Goal: Task Accomplishment & Management: Complete application form

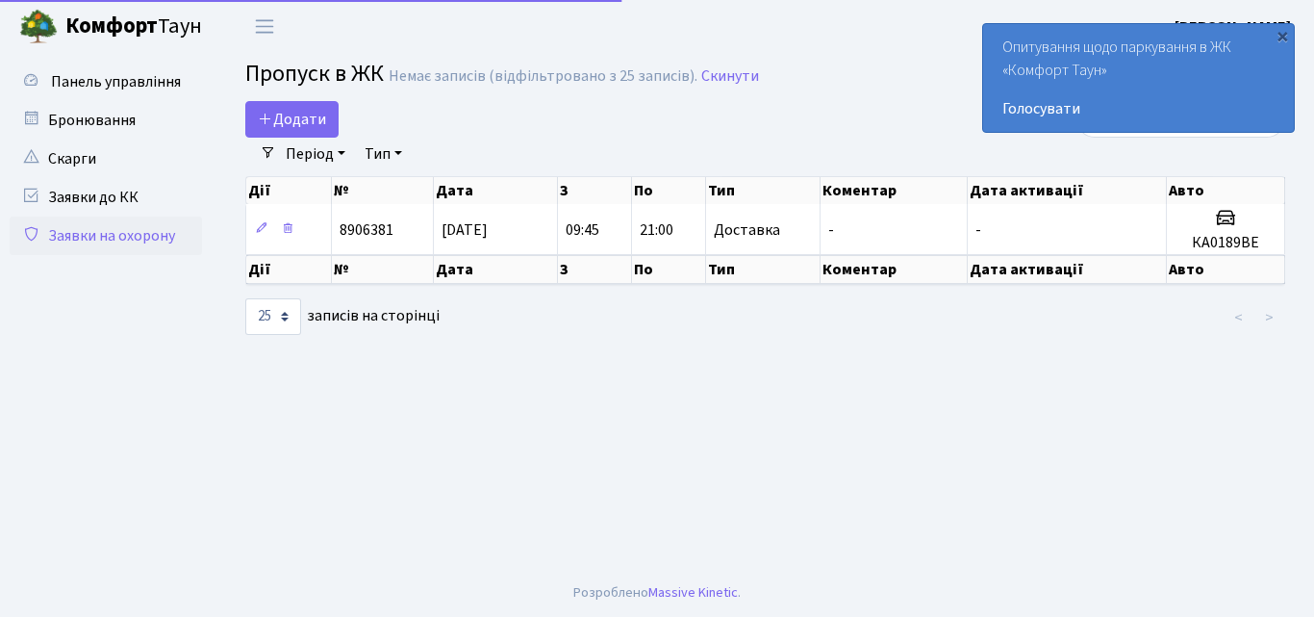
select select "25"
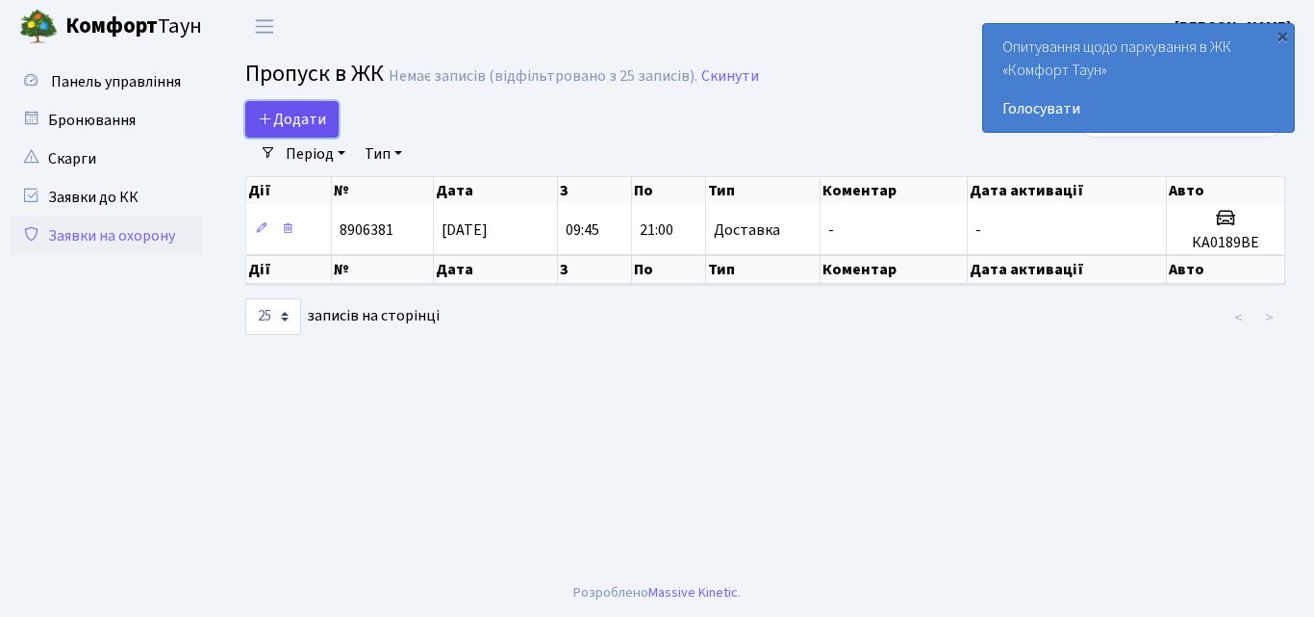
click at [299, 111] on span "Додати" at bounding box center [292, 119] width 68 height 21
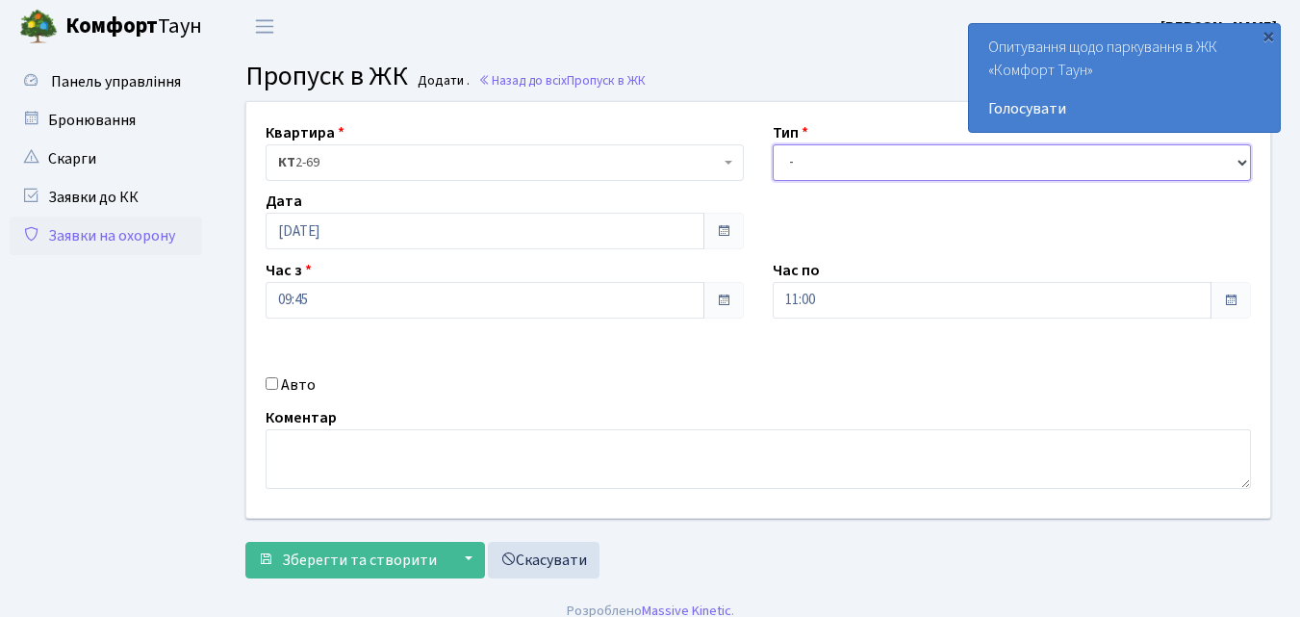
click at [844, 162] on select "- Доставка Таксі Гості Сервіс" at bounding box center [1012, 162] width 478 height 37
select select "1"
click at [773, 144] on select "- Доставка Таксі Гості Сервіс" at bounding box center [1012, 162] width 478 height 37
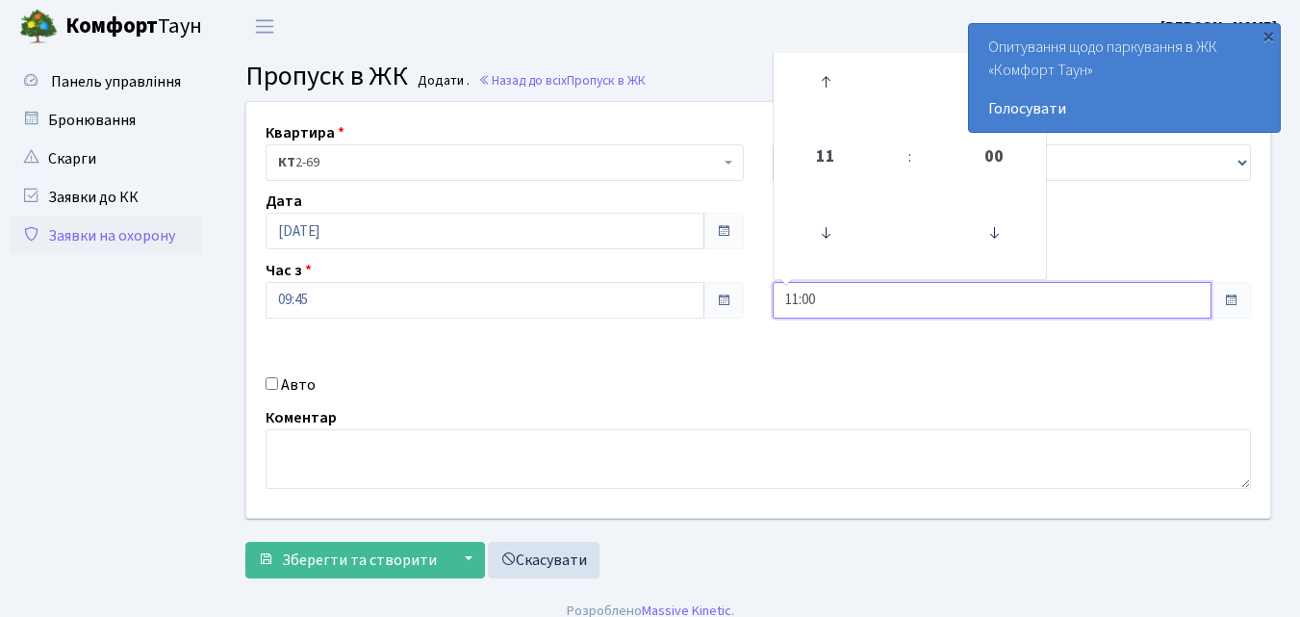
click at [805, 304] on input "11:00" at bounding box center [992, 300] width 439 height 37
click at [819, 73] on icon at bounding box center [825, 82] width 52 height 52
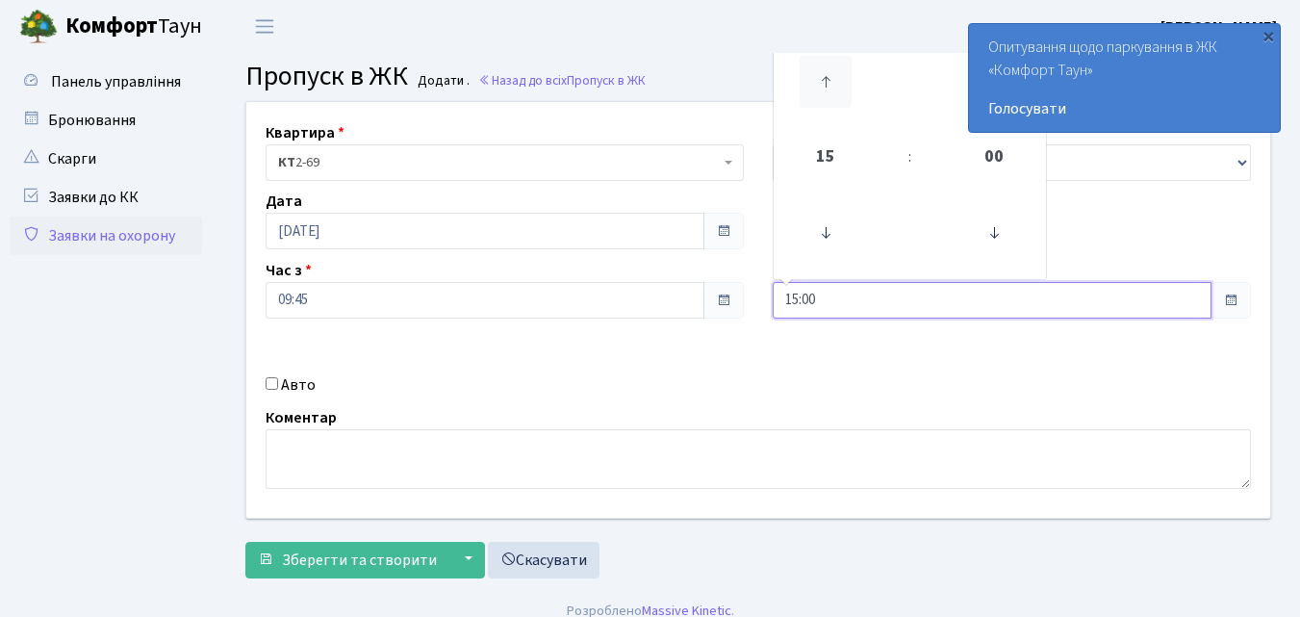
click at [819, 73] on icon at bounding box center [825, 82] width 52 height 52
type input "18:00"
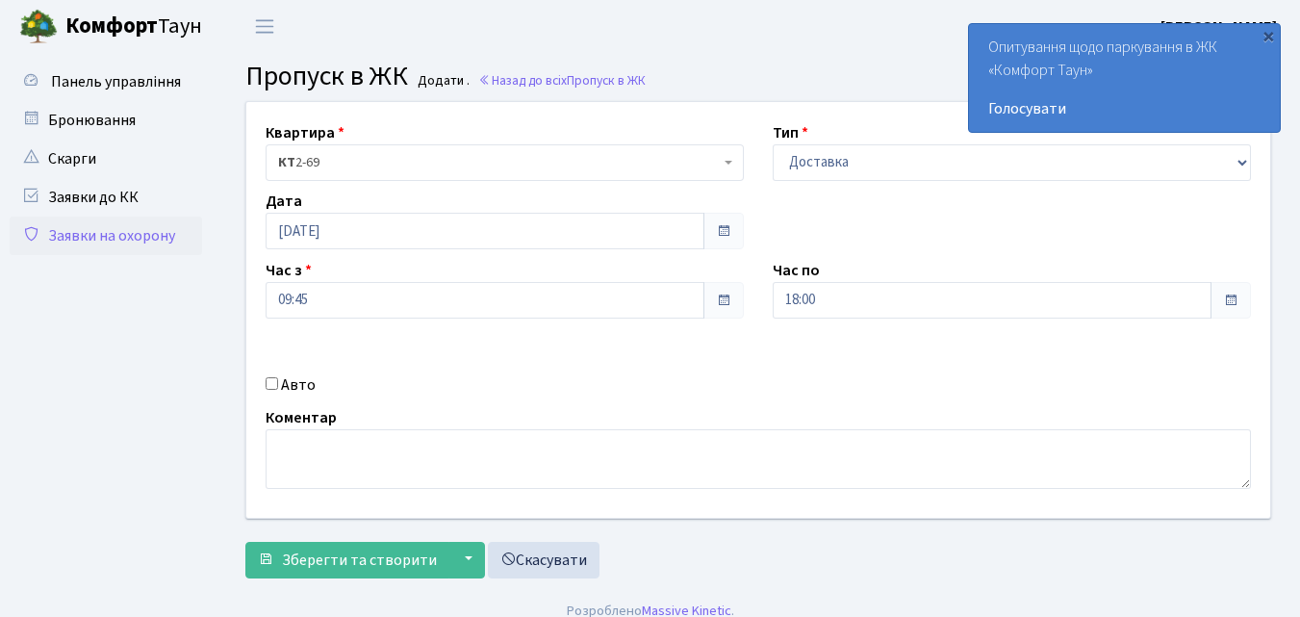
click at [267, 384] on input "Авто" at bounding box center [272, 383] width 13 height 13
checkbox input "true"
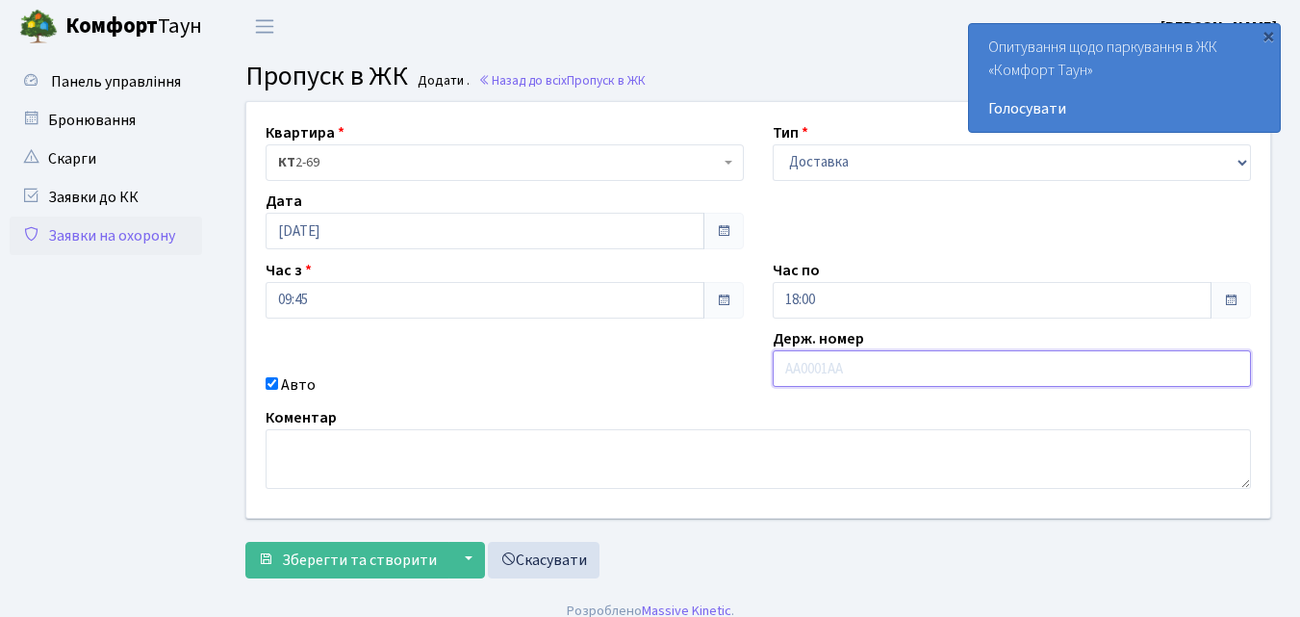
click at [788, 363] on input "text" at bounding box center [1012, 368] width 478 height 37
type input "КА8364МА"
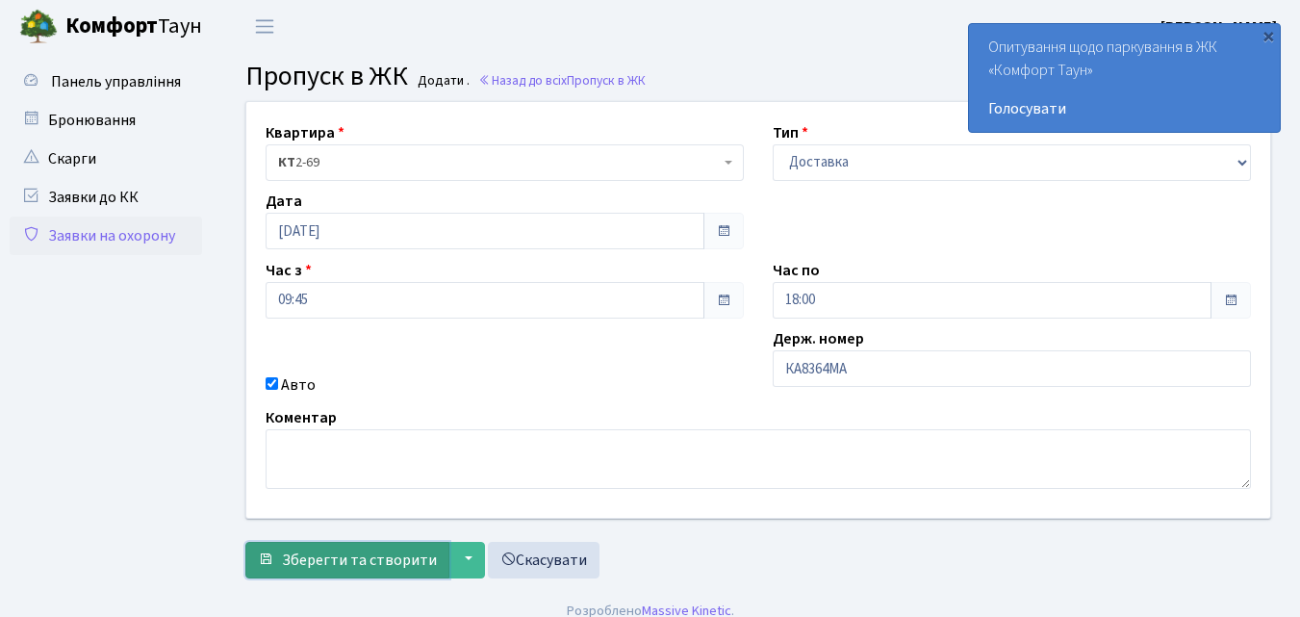
click at [324, 565] on span "Зберегти та створити" at bounding box center [359, 559] width 155 height 21
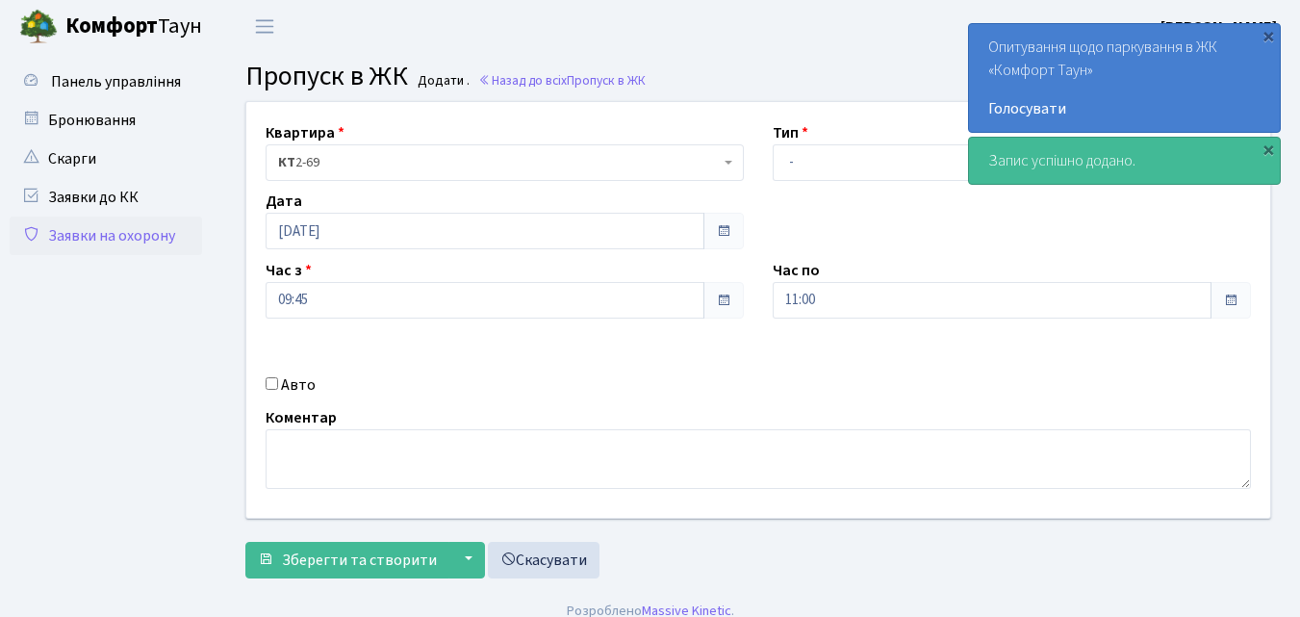
click at [80, 234] on link "Заявки на охорону" at bounding box center [106, 235] width 192 height 38
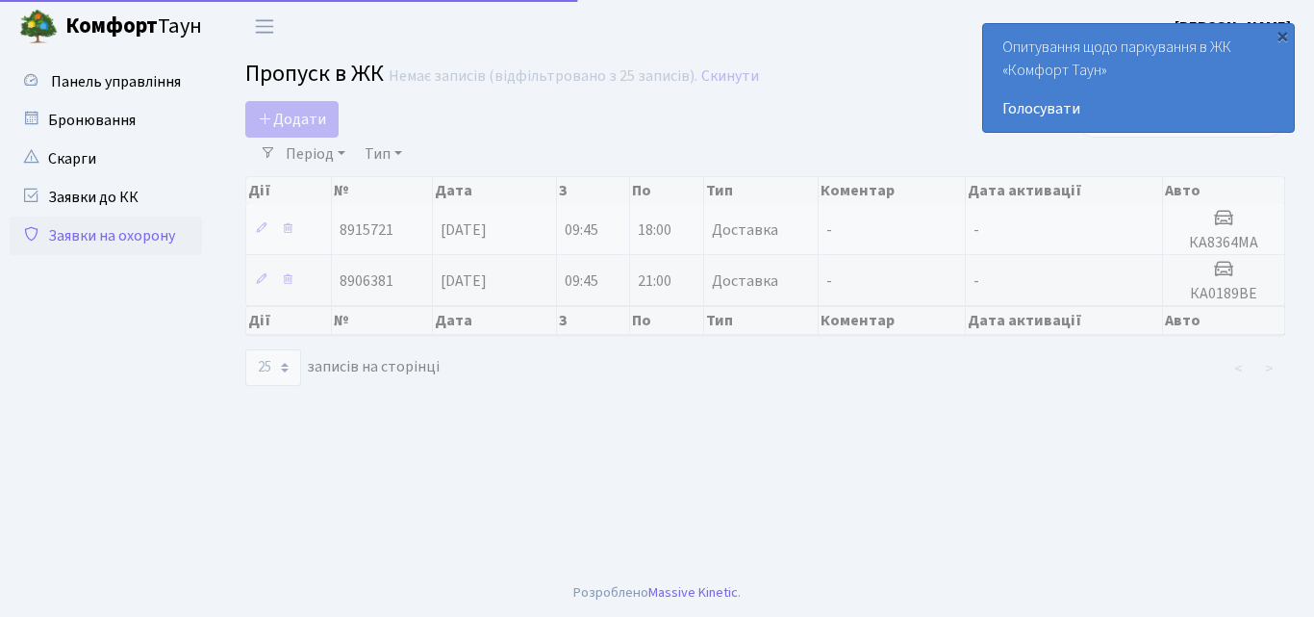
select select "25"
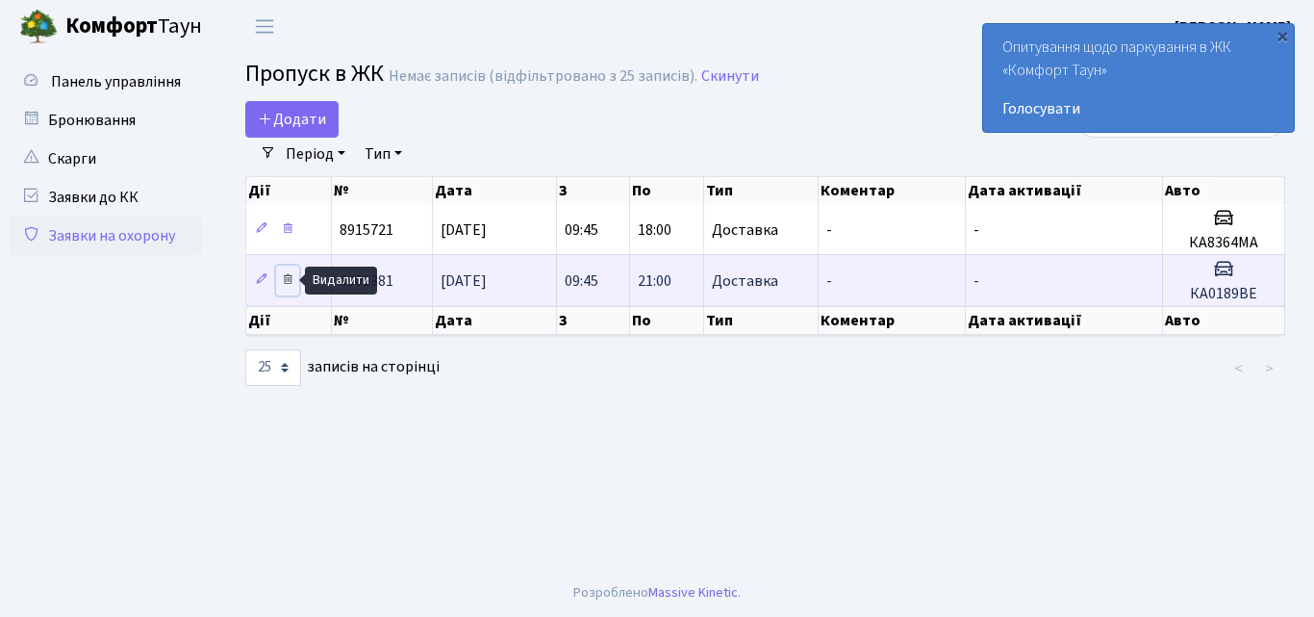
click at [289, 276] on icon at bounding box center [287, 278] width 13 height 13
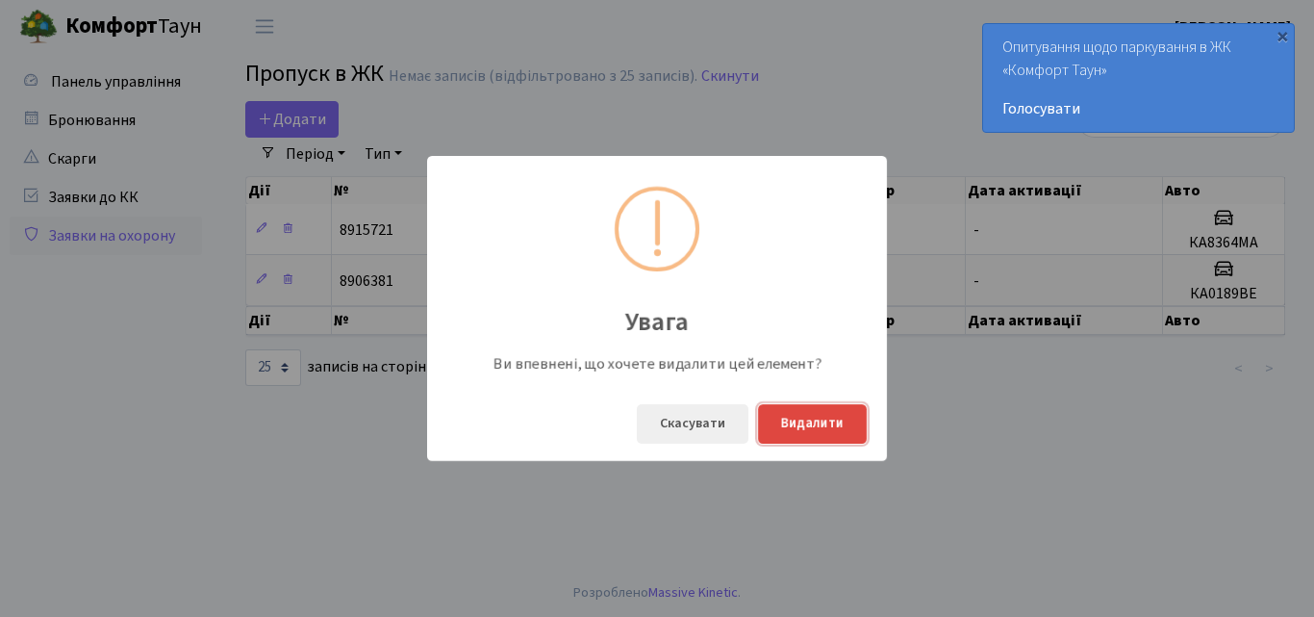
click at [818, 421] on button "Видалити" at bounding box center [812, 423] width 109 height 39
